Goal: Communication & Community: Answer question/provide support

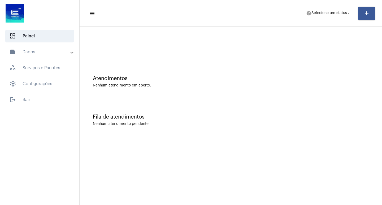
click at [347, 5] on mat-toolbar-row "menu help Selecione um status arrow_drop_down add" at bounding box center [231, 13] width 302 height 17
drag, startPoint x: 346, startPoint y: 10, endPoint x: 344, endPoint y: 15, distance: 5.4
click at [344, 15] on span "help Selecione um status arrow_drop_down" at bounding box center [328, 13] width 45 height 10
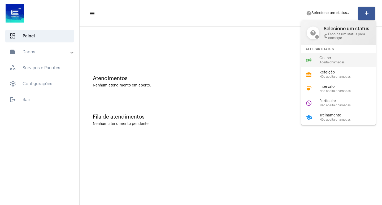
click at [323, 66] on div "online_prediction Online Aceita chamadas" at bounding box center [342, 60] width 83 height 14
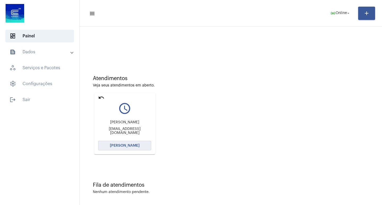
click at [133, 142] on button "[PERSON_NAME]" at bounding box center [124, 146] width 53 height 10
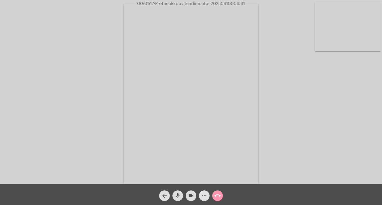
click at [201, 193] on mat-icon "more_horiz" at bounding box center [204, 195] width 6 height 6
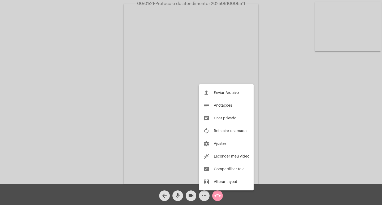
click at [103, 57] on div at bounding box center [191, 102] width 382 height 205
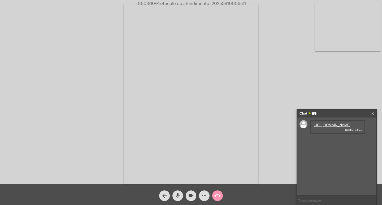
click at [325, 127] on link "[URL][DOMAIN_NAME]" at bounding box center [331, 125] width 37 height 4
click at [350, 127] on link "[URL][DOMAIN_NAME]" at bounding box center [331, 125] width 37 height 4
click at [326, 142] on link "[URL][DOMAIN_NAME]" at bounding box center [331, 140] width 37 height 4
click at [240, 2] on span "• Protocolo do atendimento: 20250910006511" at bounding box center [200, 4] width 91 height 4
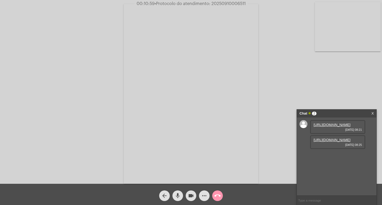
copy span "20250910006511"
click at [299, 204] on input "text" at bounding box center [337, 200] width 80 height 9
paste input "20250910006511"
type input "20250910006511"
click at [192, 198] on mat-icon "videocam" at bounding box center [191, 195] width 6 height 6
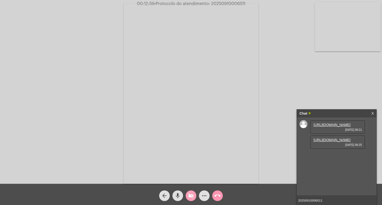
click at [191, 192] on span "videocam_off" at bounding box center [191, 195] width 6 height 11
click at [339, 202] on input "20250910006511" at bounding box center [337, 200] width 80 height 9
click at [238, 183] on video at bounding box center [191, 94] width 135 height 180
click at [143, 146] on video at bounding box center [88, 93] width 135 height 180
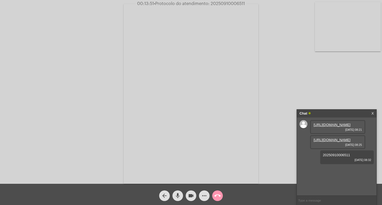
click at [192, 190] on div "videocam" at bounding box center [190, 194] width 13 height 13
click at [176, 194] on mat-icon "mic" at bounding box center [177, 195] width 6 height 6
click at [218, 192] on mat-icon "call_end" at bounding box center [217, 195] width 6 height 6
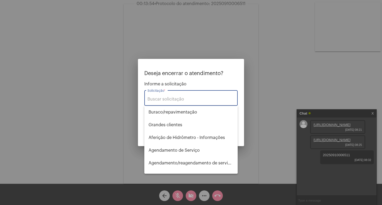
click at [181, 101] on input "Solicitação *" at bounding box center [190, 99] width 87 height 5
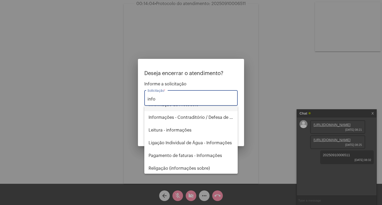
scroll to position [47, 0]
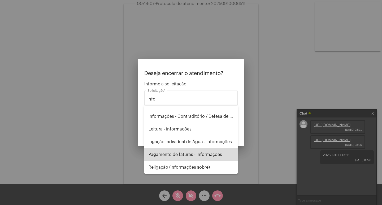
click at [197, 154] on span "Pagamento de faturas - Informações" at bounding box center [190, 154] width 85 height 13
type input "Pagamento de faturas - Informações"
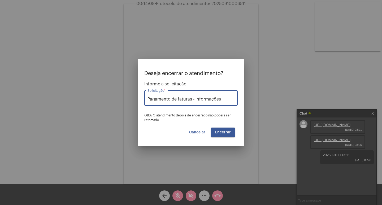
click at [223, 134] on button "Encerrar" at bounding box center [223, 133] width 24 height 10
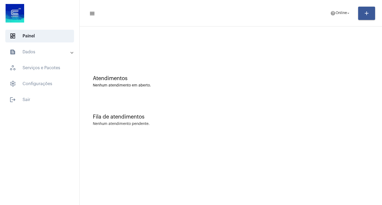
click at [345, 7] on mat-toolbar-row "menu help Online arrow_drop_down add" at bounding box center [231, 13] width 302 height 17
click at [343, 11] on span "help Online arrow_drop_down" at bounding box center [340, 13] width 20 height 10
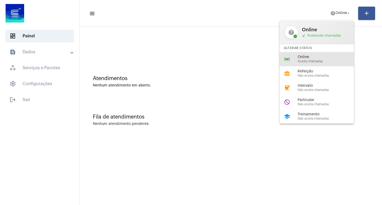
drag, startPoint x: 321, startPoint y: 59, endPoint x: 317, endPoint y: 58, distance: 4.5
click at [319, 59] on span "Online" at bounding box center [327, 57] width 60 height 4
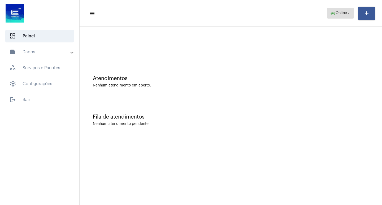
click at [342, 16] on span "online_prediction Online arrow_drop_down" at bounding box center [340, 13] width 20 height 10
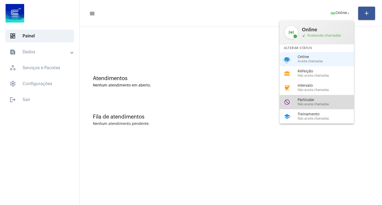
click at [340, 95] on div "do_not_disturb Particular Não aceita chamadas" at bounding box center [320, 102] width 83 height 14
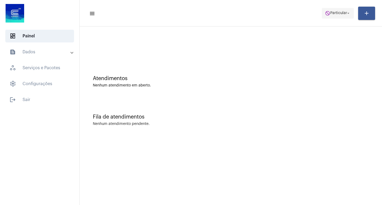
click at [333, 15] on span "do_not_disturb Particular arrow_drop_down" at bounding box center [338, 13] width 26 height 10
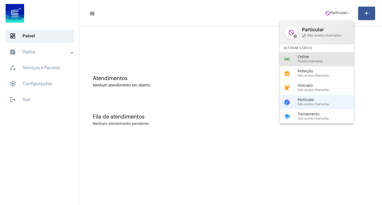
click at [329, 59] on span "Online" at bounding box center [327, 57] width 60 height 4
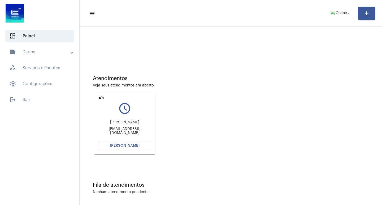
click at [125, 148] on button "[PERSON_NAME]" at bounding box center [124, 146] width 53 height 10
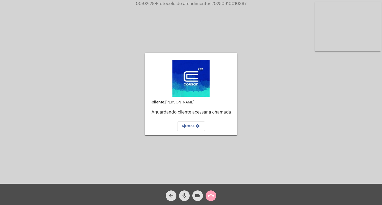
click at [214, 196] on mat-icon "call_end" at bounding box center [211, 195] width 6 height 6
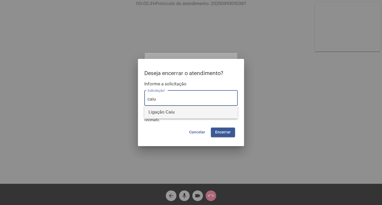
click at [191, 113] on span "Ligação Caiu" at bounding box center [190, 112] width 85 height 13
type input "Ligação Caiu"
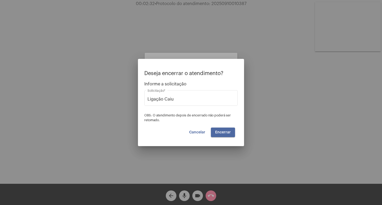
click at [228, 135] on button "Encerrar" at bounding box center [223, 133] width 24 height 10
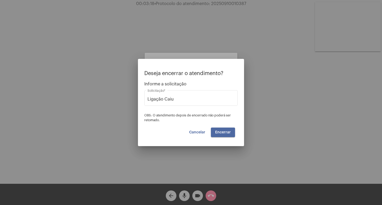
click at [230, 135] on button "Encerrar" at bounding box center [223, 133] width 24 height 10
click at [227, 134] on button "Encerrar" at bounding box center [223, 133] width 24 height 10
click at [228, 134] on button "Encerrar" at bounding box center [223, 133] width 24 height 10
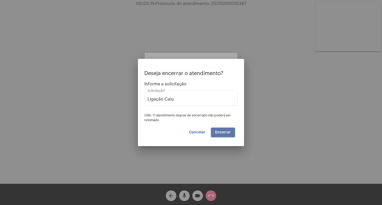
click at [228, 134] on button "Encerrar" at bounding box center [223, 133] width 24 height 10
click at [225, 133] on span "Encerrar" at bounding box center [223, 132] width 16 height 4
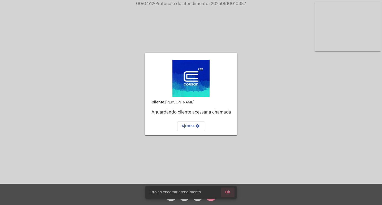
click at [226, 191] on span "Ok" at bounding box center [227, 192] width 5 height 4
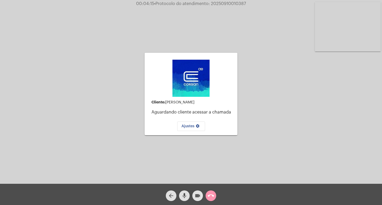
click at [198, 196] on mat-icon "videocam" at bounding box center [197, 195] width 6 height 6
click at [207, 196] on button "call_end" at bounding box center [210, 195] width 11 height 11
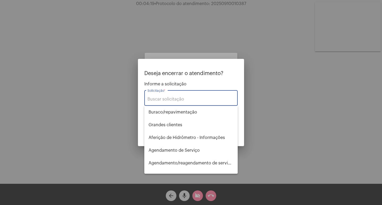
type input "v"
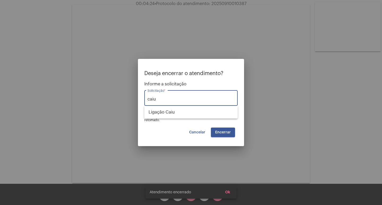
type input "caiu"
click at [191, 132] on span "Cancelar" at bounding box center [197, 132] width 16 height 4
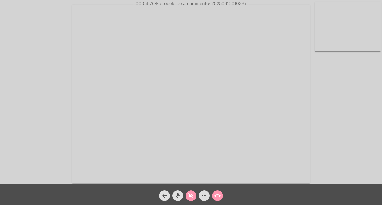
click at [192, 191] on span "videocam_off" at bounding box center [191, 195] width 6 height 11
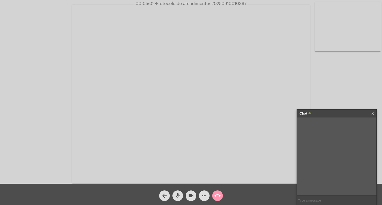
click at [338, 135] on div at bounding box center [337, 156] width 80 height 78
click at [327, 127] on link "[URL][DOMAIN_NAME]" at bounding box center [331, 125] width 37 height 4
click at [318, 142] on link "[URL][DOMAIN_NAME]" at bounding box center [331, 140] width 37 height 4
click at [336, 164] on div "[URL][DOMAIN_NAME] [DATE] 09:10" at bounding box center [337, 157] width 55 height 14
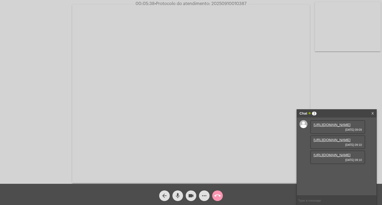
click at [331, 157] on link "[URL][DOMAIN_NAME]" at bounding box center [331, 155] width 37 height 4
click at [332, 184] on link "[URL][DOMAIN_NAME]" at bounding box center [331, 186] width 37 height 4
click at [331, 169] on link "[URL][DOMAIN_NAME]" at bounding box center [331, 171] width 37 height 4
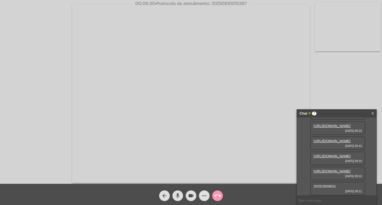
click at [319, 154] on link "[URL][DOMAIN_NAME]" at bounding box center [331, 156] width 37 height 4
click at [188, 197] on mat-icon "videocam" at bounding box center [191, 195] width 6 height 6
click at [176, 194] on mat-icon "mic" at bounding box center [177, 195] width 6 height 6
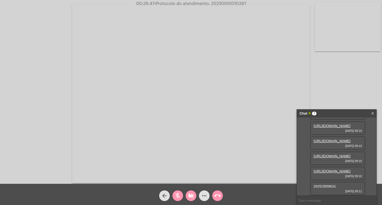
click at [189, 197] on button "videocam_off" at bounding box center [191, 195] width 11 height 11
click at [178, 194] on mat-icon "mic_off" at bounding box center [177, 195] width 6 height 6
drag, startPoint x: 194, startPoint y: 198, endPoint x: 190, endPoint y: 198, distance: 3.5
click at [192, 198] on mat-icon "videocam" at bounding box center [191, 195] width 6 height 6
click at [182, 196] on button "mic" at bounding box center [177, 195] width 11 height 11
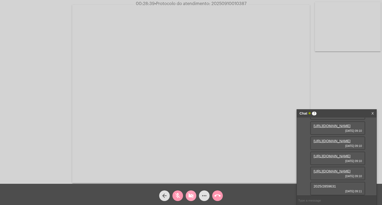
click at [194, 197] on mat-icon "videocam_off" at bounding box center [191, 195] width 6 height 6
click at [177, 195] on mat-icon "mic_off" at bounding box center [177, 195] width 6 height 6
click at [178, 195] on mat-icon "mic" at bounding box center [177, 195] width 6 height 6
click at [191, 198] on mat-icon "videocam" at bounding box center [191, 195] width 6 height 6
click at [191, 197] on mat-icon "videocam_off" at bounding box center [191, 195] width 6 height 6
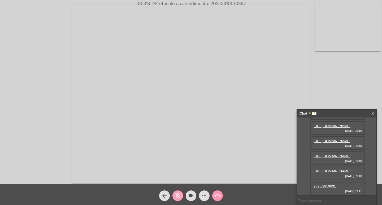
click at [177, 193] on mat-icon "mic_off" at bounding box center [177, 195] width 6 height 6
click at [195, 197] on button "videocam" at bounding box center [191, 195] width 11 height 11
click at [176, 192] on mat-icon "mic" at bounding box center [177, 195] width 6 height 6
click at [201, 194] on mat-icon "more_horiz" at bounding box center [204, 195] width 6 height 6
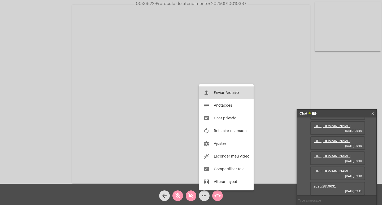
click at [220, 92] on span "Enviar Arquivo" at bounding box center [226, 93] width 25 height 4
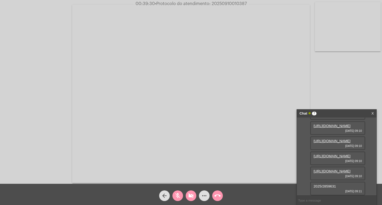
click at [191, 191] on span "videocam_off" at bounding box center [191, 195] width 6 height 11
click at [182, 191] on div "mic_off" at bounding box center [177, 194] width 13 height 13
click at [206, 192] on mat-icon "more_horiz" at bounding box center [204, 195] width 6 height 6
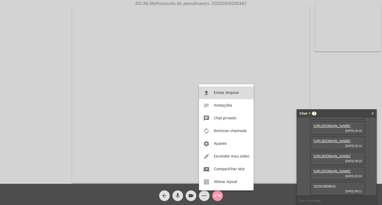
click at [219, 93] on span "Enviar Arquivo" at bounding box center [226, 93] width 25 height 4
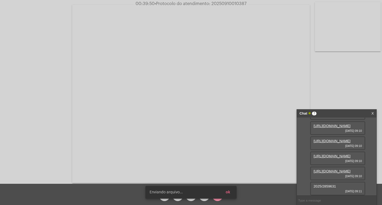
click at [205, 198] on div "Enviando arquivo... ok" at bounding box center [191, 102] width 382 height 205
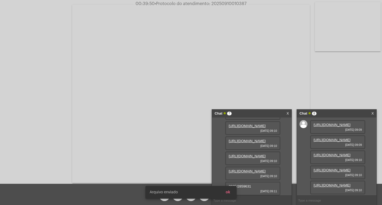
scroll to position [155, 0]
click at [285, 113] on div "Chat 7 X" at bounding box center [252, 114] width 80 height 8
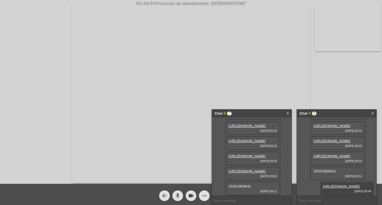
click at [288, 113] on link "X" at bounding box center [287, 114] width 2 height 8
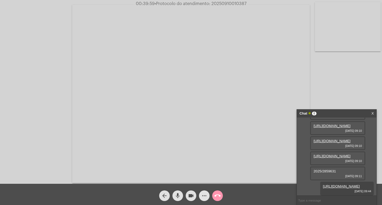
click at [202, 192] on mat-icon "more_horiz" at bounding box center [204, 195] width 6 height 6
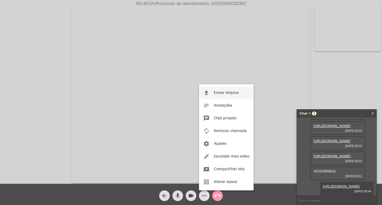
click at [241, 91] on button "file_upload Enviar Arquivo" at bounding box center [226, 92] width 55 height 13
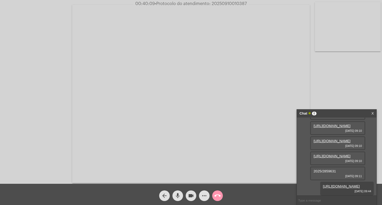
click at [225, 6] on span "00:40:09 • Protocolo do atendimento: 20250910010387" at bounding box center [191, 3] width 116 height 5
click at [224, 6] on span "00:40:09 • Protocolo do atendimento: 20250910010387" at bounding box center [191, 3] width 116 height 5
drag, startPoint x: 224, startPoint y: 5, endPoint x: 229, endPoint y: 8, distance: 5.8
click at [229, 8] on video at bounding box center [191, 94] width 238 height 178
click at [177, 37] on video at bounding box center [96, 93] width 183 height 137
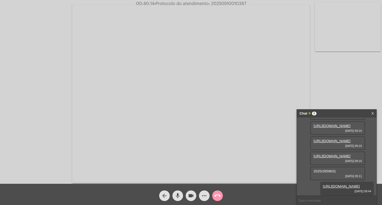
copy span "20250910010387"
click at [312, 197] on input "text" at bounding box center [337, 200] width 80 height 9
drag, startPoint x: 312, startPoint y: 195, endPoint x: 305, endPoint y: 200, distance: 8.5
drag, startPoint x: 305, startPoint y: 200, endPoint x: 208, endPoint y: 128, distance: 120.9
click at [208, 128] on video at bounding box center [191, 94] width 238 height 178
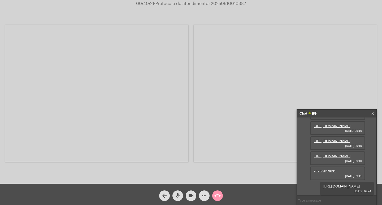
click at [176, 127] on video at bounding box center [96, 93] width 183 height 137
paste input "20250910010387"
type input "20250910010387"
click at [324, 66] on div "Acessando Câmera e Microfone..." at bounding box center [191, 93] width 381 height 184
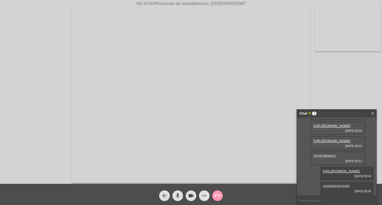
click at [356, 98] on div "Acessando Câmera e Microfone..." at bounding box center [191, 93] width 381 height 184
click at [190, 195] on mat-icon "videocam" at bounding box center [191, 195] width 6 height 6
click at [179, 196] on mat-icon "mic" at bounding box center [177, 195] width 6 height 6
click at [205, 193] on mat-icon "more_horiz" at bounding box center [204, 195] width 6 height 6
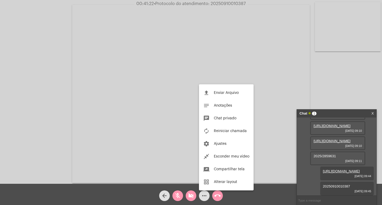
click at [212, 195] on div at bounding box center [191, 102] width 382 height 205
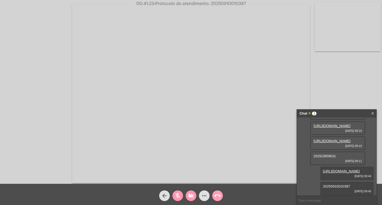
click at [220, 194] on mat-icon "call_end" at bounding box center [217, 195] width 6 height 6
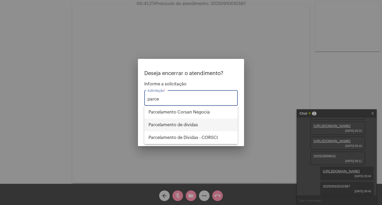
click at [196, 122] on span "Parcelamento de dívidas" at bounding box center [190, 125] width 85 height 13
type input "Parcelamento de dívidas"
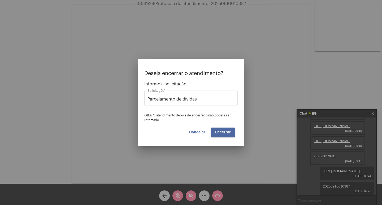
click at [218, 130] on span "Encerrar" at bounding box center [223, 132] width 16 height 4
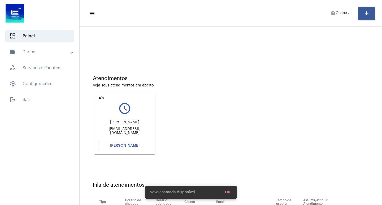
click at [101, 98] on mat-icon "undo" at bounding box center [101, 97] width 6 height 6
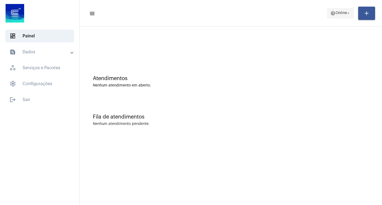
click at [345, 11] on span "help Online arrow_drop_down" at bounding box center [340, 13] width 20 height 10
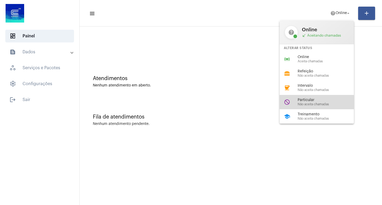
click at [303, 106] on span "Não aceita chamadas" at bounding box center [327, 104] width 60 height 3
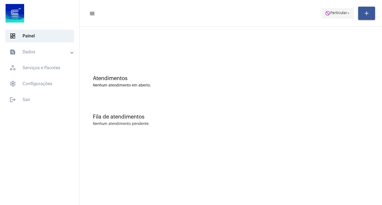
click at [322, 11] on button "do_not_disturb Particular arrow_drop_down" at bounding box center [338, 13] width 32 height 11
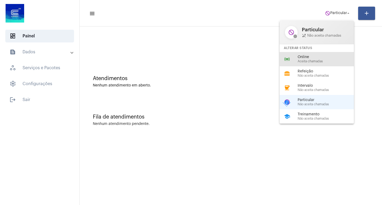
drag, startPoint x: 326, startPoint y: 59, endPoint x: 309, endPoint y: 54, distance: 18.5
click at [322, 59] on span "Online" at bounding box center [327, 57] width 60 height 4
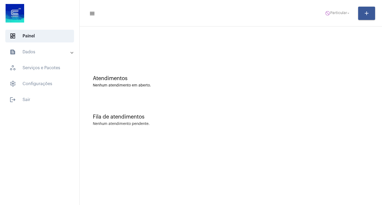
click at [258, 43] on div at bounding box center [230, 44] width 297 height 30
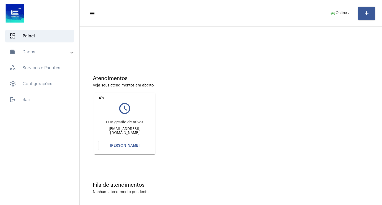
drag, startPoint x: 140, startPoint y: 139, endPoint x: 143, endPoint y: 144, distance: 5.5
click at [143, 144] on mat-card "undo query_builder ECB gestão de ativos [EMAIL_ADDRESS][DOMAIN_NAME] Abrir Cham…" at bounding box center [124, 124] width 61 height 62
click at [131, 144] on span "[PERSON_NAME]" at bounding box center [125, 146] width 30 height 4
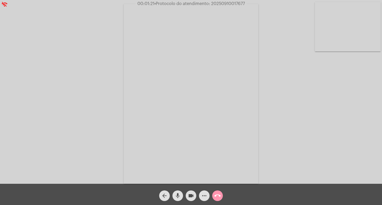
click at [219, 6] on span "• Protocolo do atendimento: 20250910017677" at bounding box center [199, 4] width 90 height 4
copy span "20250910017677"
click at [332, 75] on div "Acessando Câmera e Microfone..." at bounding box center [191, 93] width 381 height 184
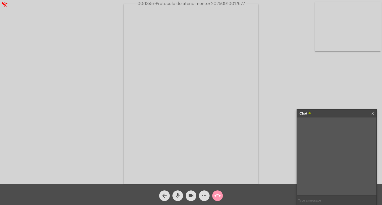
drag, startPoint x: 304, startPoint y: 120, endPoint x: 308, endPoint y: 129, distance: 9.8
click at [306, 127] on div at bounding box center [337, 156] width 80 height 78
click at [308, 129] on div at bounding box center [337, 156] width 80 height 78
drag, startPoint x: 308, startPoint y: 129, endPoint x: 310, endPoint y: 132, distance: 3.9
click at [310, 132] on div at bounding box center [337, 156] width 80 height 78
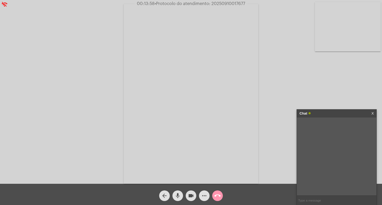
click at [311, 132] on div at bounding box center [337, 156] width 80 height 78
click at [317, 115] on div "Chat" at bounding box center [330, 114] width 63 height 8
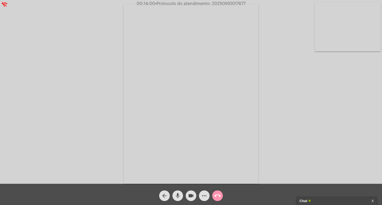
click at [312, 200] on div "Chat" at bounding box center [330, 201] width 63 height 8
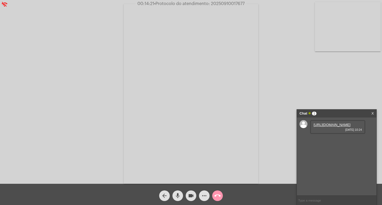
click at [336, 127] on link "[URL][DOMAIN_NAME]" at bounding box center [331, 125] width 37 height 4
click at [225, 6] on span "00:19:36 • Protocolo do atendimento: 20250910017677" at bounding box center [191, 3] width 113 height 5
click at [225, 2] on span "• Protocolo do atendimento: 20250910017677" at bounding box center [200, 4] width 90 height 4
copy span "20250910017677"
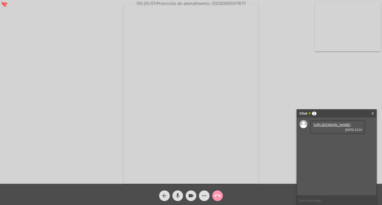
click at [339, 89] on div "Acessando Câmera e Microfone..." at bounding box center [191, 93] width 381 height 184
click at [318, 203] on input "text" at bounding box center [337, 200] width 80 height 9
paste input "20250910017677"
type input "20250910017677"
click at [315, 113] on div "Chat" at bounding box center [330, 114] width 63 height 8
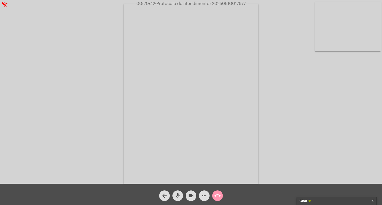
click at [187, 200] on div "videocam" at bounding box center [190, 194] width 13 height 13
click at [174, 194] on button "mic" at bounding box center [177, 195] width 11 height 11
click at [216, 193] on mat-icon "call_end" at bounding box center [217, 195] width 6 height 6
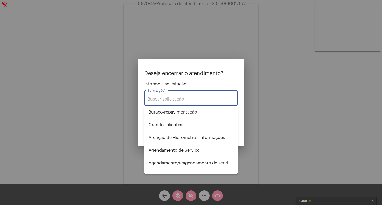
click at [184, 99] on input "Solicitação *" at bounding box center [190, 99] width 87 height 5
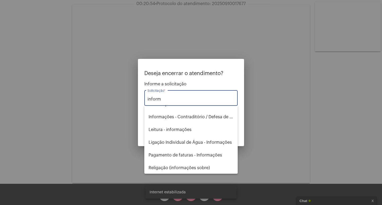
scroll to position [47, 0]
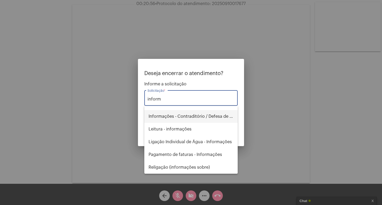
click at [189, 118] on span "Informações - Contraditório / Defesa de infração" at bounding box center [190, 116] width 85 height 13
type input "Informações - Contraditório / Defesa de infração"
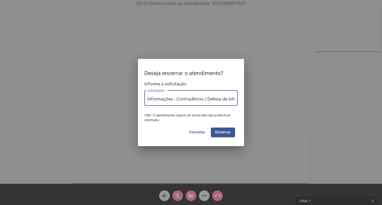
scroll to position [0, 9]
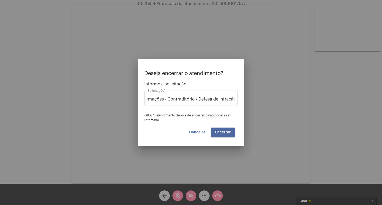
click at [216, 131] on span "Encerrar" at bounding box center [223, 132] width 16 height 4
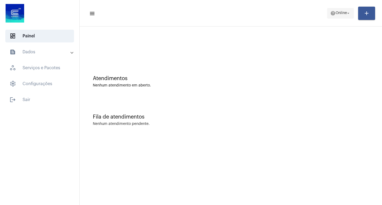
click at [347, 13] on mat-icon "arrow_drop_down" at bounding box center [348, 13] width 5 height 5
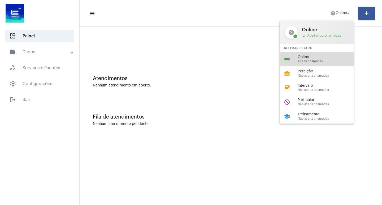
click at [336, 60] on span "Aceita chamadas" at bounding box center [327, 61] width 60 height 3
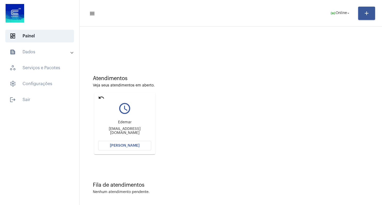
click at [148, 142] on button "[PERSON_NAME]" at bounding box center [124, 146] width 53 height 10
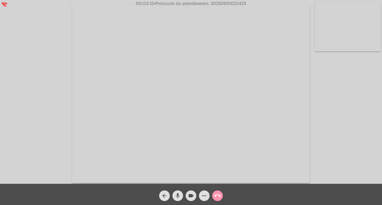
drag, startPoint x: 190, startPoint y: 200, endPoint x: 186, endPoint y: 198, distance: 4.0
click at [189, 199] on span "videocam" at bounding box center [191, 195] width 6 height 11
click at [178, 195] on mat-icon "mic" at bounding box center [177, 195] width 6 height 6
drag, startPoint x: 195, startPoint y: 198, endPoint x: 181, endPoint y: 196, distance: 13.7
click at [189, 197] on button "videocam_off" at bounding box center [191, 195] width 11 height 11
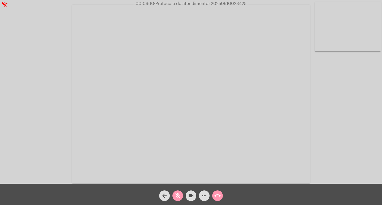
click at [178, 196] on mat-icon "mic_off" at bounding box center [177, 195] width 6 height 6
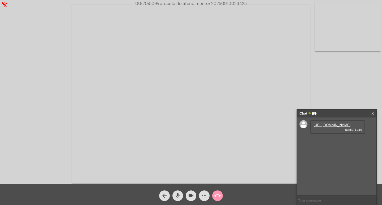
click at [155, 152] on video at bounding box center [191, 94] width 238 height 178
click at [155, 152] on video at bounding box center [96, 93] width 183 height 137
click at [341, 127] on link "[URL][DOMAIN_NAME]" at bounding box center [331, 125] width 37 height 4
click at [221, 6] on span "• Protocolo do atendimento: 20250910023425" at bounding box center [200, 4] width 92 height 4
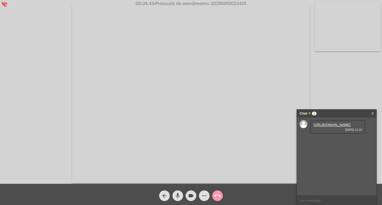
copy span "20250910023425"
click at [318, 201] on input "text" at bounding box center [337, 200] width 80 height 9
paste input "20250910023425"
type input "20250910023425"
click at [338, 202] on input "20250910023425" at bounding box center [337, 200] width 80 height 9
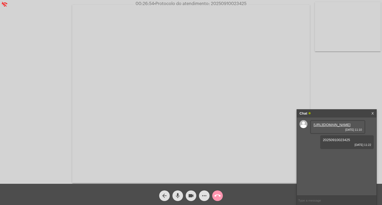
click at [190, 193] on mat-icon "videocam" at bounding box center [191, 195] width 6 height 6
click at [178, 192] on mat-icon "mic" at bounding box center [177, 195] width 6 height 6
click at [215, 199] on mat-icon "call_end" at bounding box center [217, 195] width 6 height 6
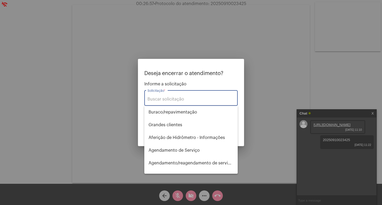
click at [153, 100] on input "Solicitação *" at bounding box center [190, 99] width 87 height 5
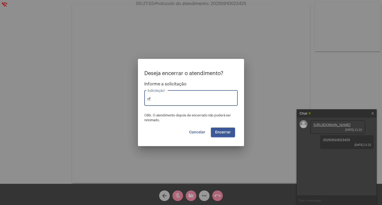
type input "r"
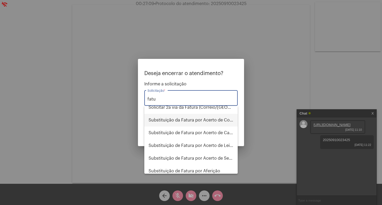
scroll to position [85, 0]
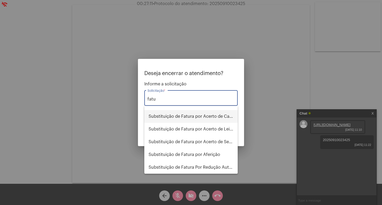
click at [180, 115] on span "Substituição de Fatura por Acerto de Cadastro" at bounding box center [190, 116] width 85 height 13
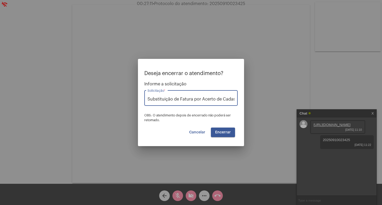
scroll to position [0, 5]
click at [211, 103] on div "Substituição de Fatura por Acerto de Cadastro Solicitação *" at bounding box center [190, 97] width 87 height 17
click at [209, 100] on input "Substituição de Fatura por Acerto de Cadastro" at bounding box center [190, 99] width 87 height 5
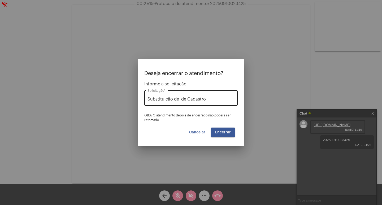
drag, startPoint x: 224, startPoint y: 94, endPoint x: 221, endPoint y: 96, distance: 3.6
click at [224, 95] on div "Substituição de de Cadastro Solicitação *" at bounding box center [190, 97] width 87 height 17
drag, startPoint x: 221, startPoint y: 96, endPoint x: 216, endPoint y: 99, distance: 5.1
click at [219, 98] on div "Substitui de Cadastro Solicitação *" at bounding box center [190, 97] width 87 height 17
click at [216, 99] on input "Subs de Cadast" at bounding box center [190, 99] width 87 height 5
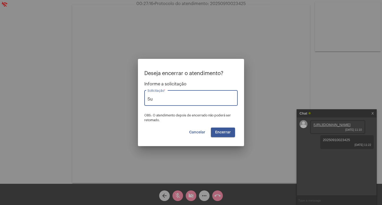
click at [214, 99] on input "Su" at bounding box center [190, 99] width 87 height 5
type input "S"
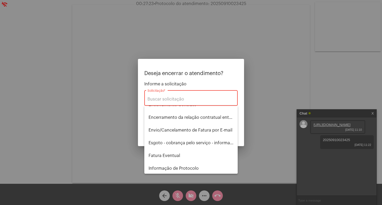
scroll to position [212, 0]
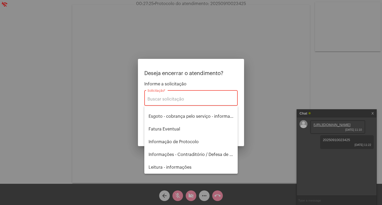
click at [174, 96] on div "Solicitação *" at bounding box center [190, 97] width 87 height 17
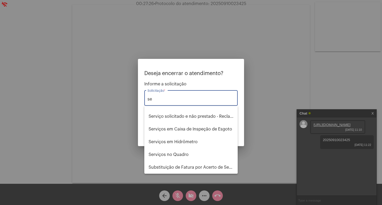
scroll to position [21, 0]
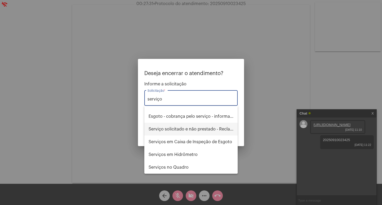
click at [167, 126] on span "Serviço solicitado e não prestado - Reclamação" at bounding box center [190, 129] width 85 height 13
type input "Serviço solicitado e não prestado - Reclamação"
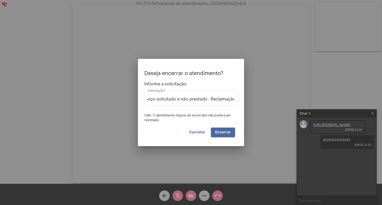
click at [224, 129] on button "Encerrar" at bounding box center [223, 133] width 24 height 10
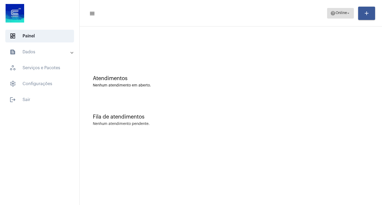
click at [340, 17] on span "help Online arrow_drop_down" at bounding box center [340, 13] width 20 height 10
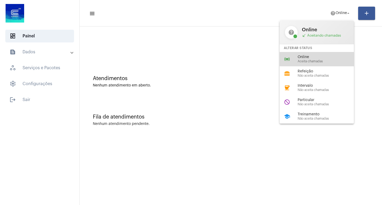
click at [322, 59] on span "Online" at bounding box center [327, 57] width 60 height 4
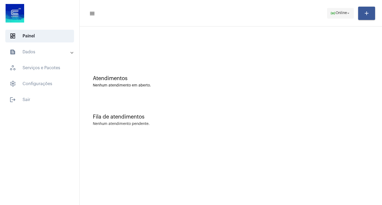
click at [352, 18] on button "online_prediction Online arrow_drop_down" at bounding box center [340, 13] width 27 height 11
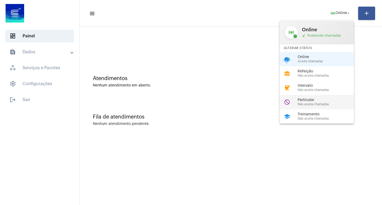
click at [317, 105] on span "Não aceita chamadas" at bounding box center [327, 104] width 60 height 3
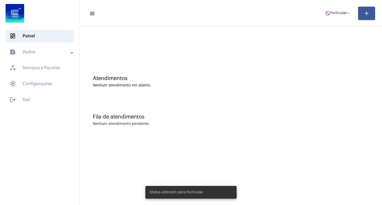
click at [252, 41] on div at bounding box center [230, 44] width 297 height 30
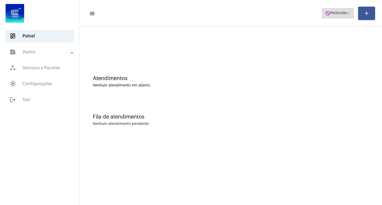
click at [327, 17] on span "do_not_disturb Particular arrow_drop_down" at bounding box center [338, 13] width 26 height 10
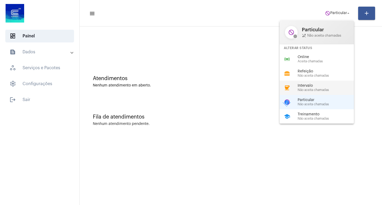
drag, startPoint x: 322, startPoint y: 86, endPoint x: 312, endPoint y: 84, distance: 10.4
click at [322, 86] on span "Intervalo" at bounding box center [327, 86] width 60 height 4
